Goal: Find contact information: Find contact information

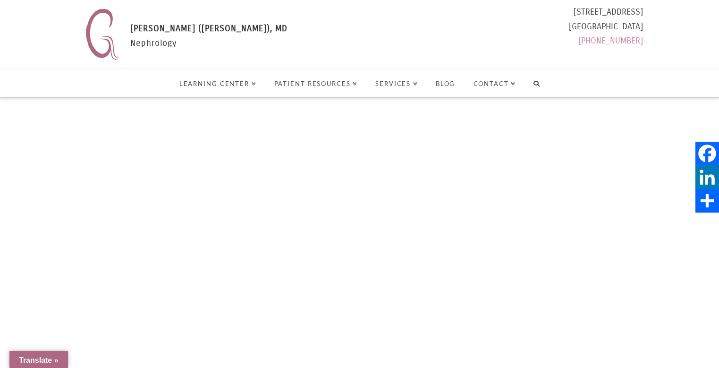
select select "Language Translate Widget"
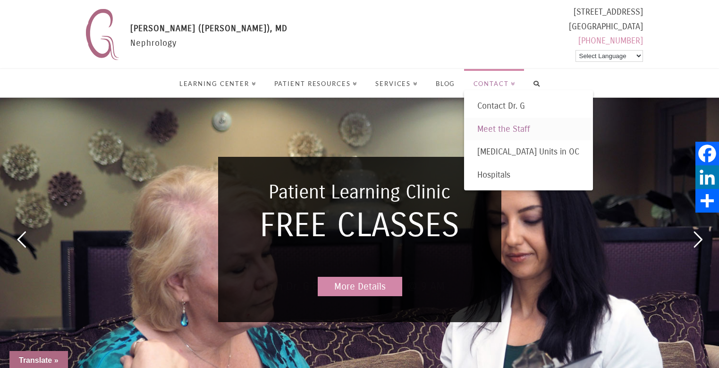
click at [495, 127] on span "Meet the Staff" at bounding box center [503, 129] width 53 height 10
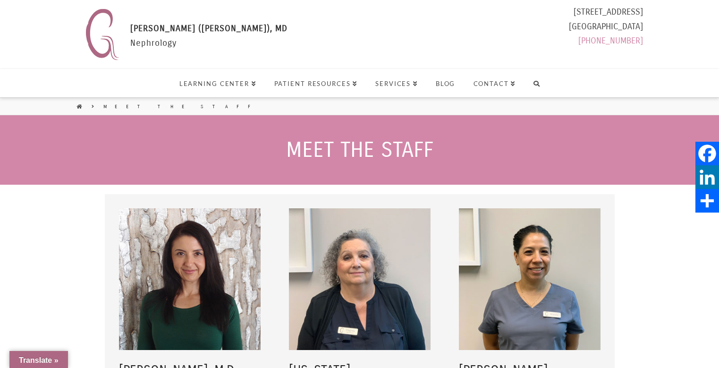
select select "Language Translate Widget"
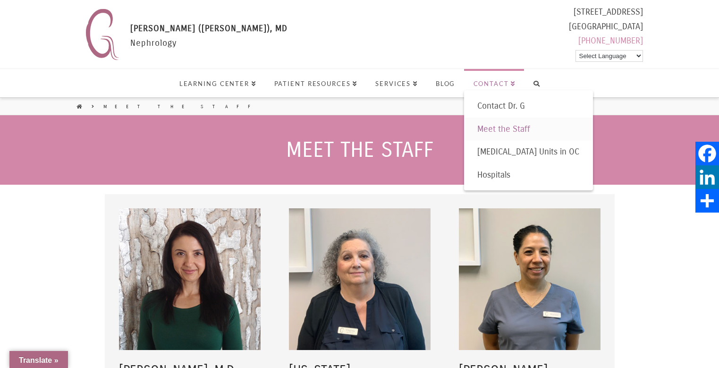
click at [497, 81] on span "Contact" at bounding box center [494, 84] width 42 height 6
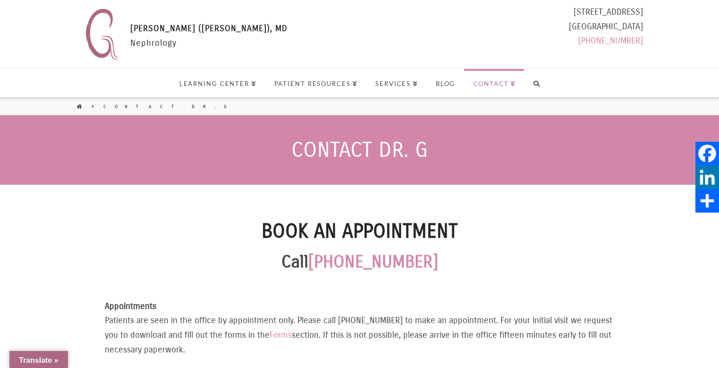
select select "Language Translate Widget"
